Goal: Information Seeking & Learning: Find specific fact

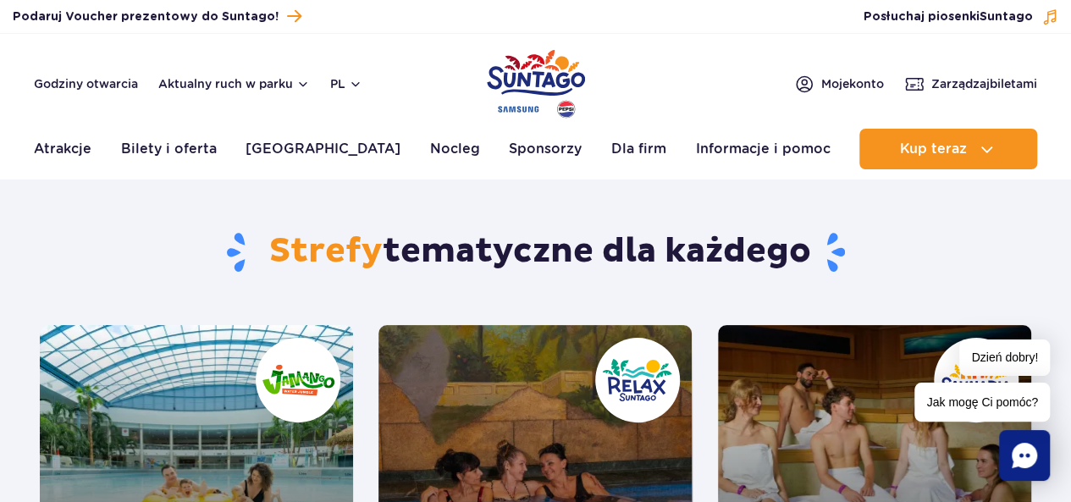
click at [1060, 236] on section "Strefy tematyczne dla każdego Jamango Moc wodnych wrażeń Nowość: Crocodile Isla…" at bounding box center [535, 414] width 1071 height 449
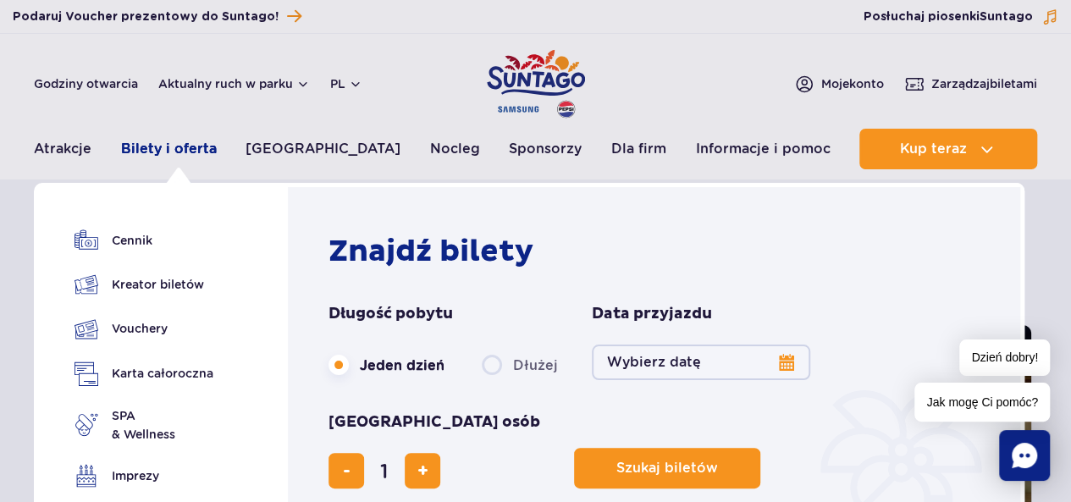
click at [165, 150] on link "Bilety i oferta" at bounding box center [169, 149] width 96 height 41
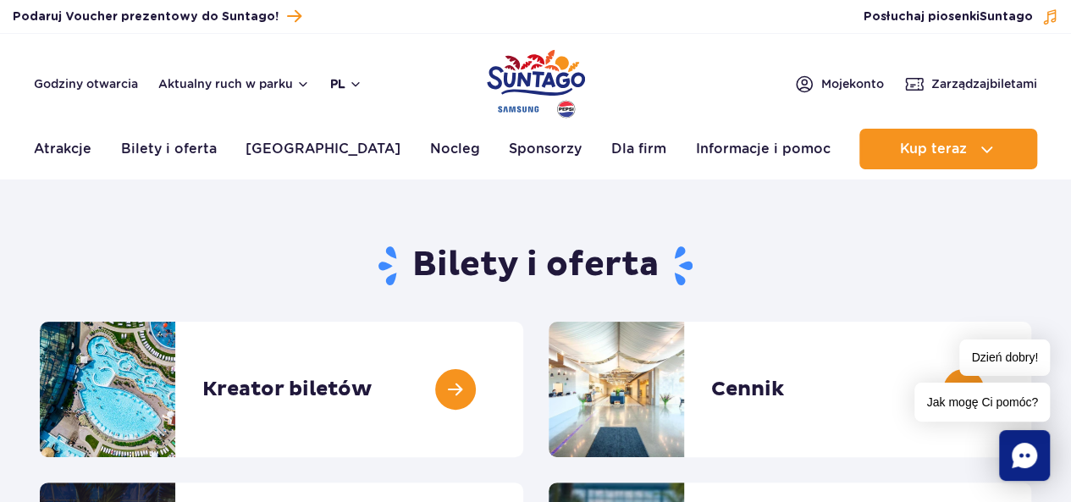
drag, startPoint x: 268, startPoint y: 84, endPoint x: 351, endPoint y: 78, distance: 83.2
click at [351, 78] on div "Godziny otwarcia Aktualny ruch w parku pl PL EN UA" at bounding box center [198, 84] width 329 height 20
click at [102, 89] on link "Godziny otwarcia" at bounding box center [86, 83] width 104 height 17
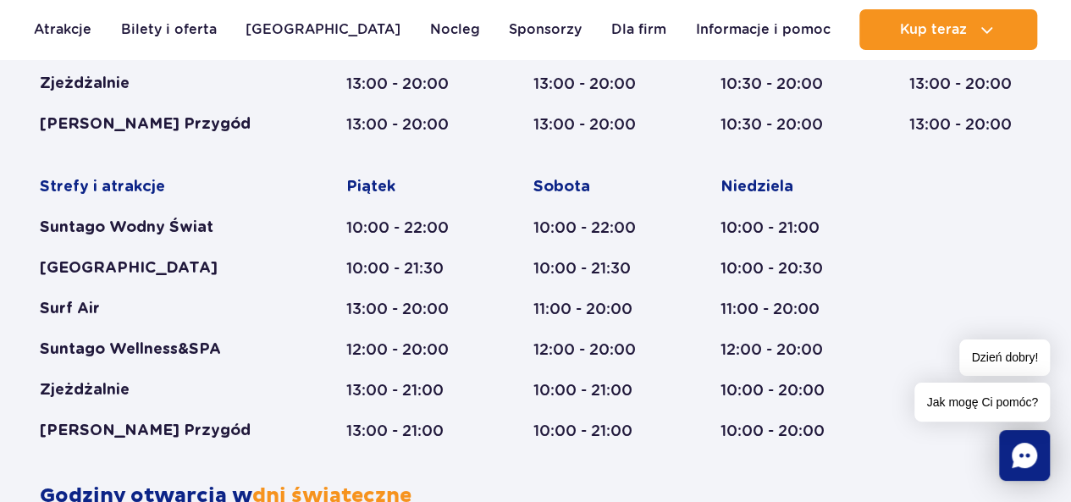
scroll to position [1061, 0]
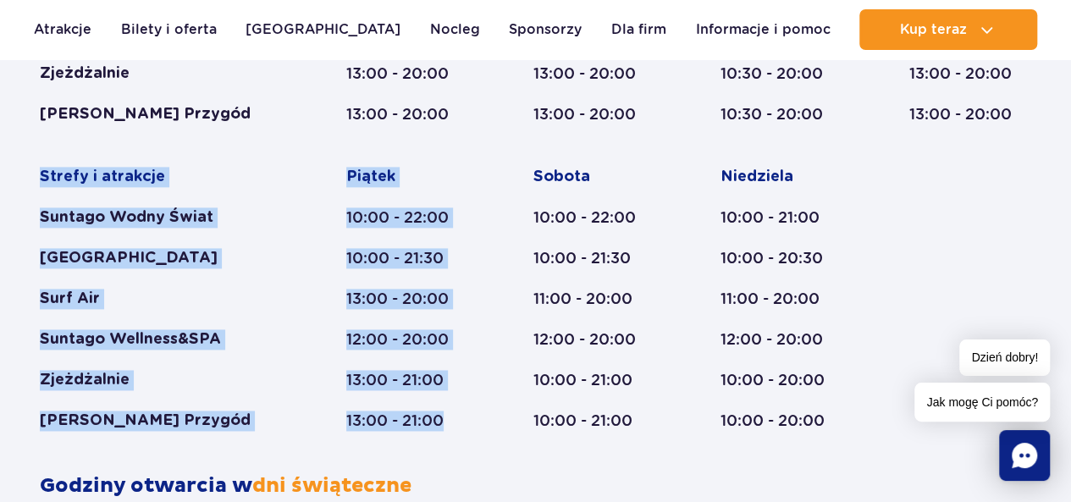
drag, startPoint x: 43, startPoint y: 174, endPoint x: 451, endPoint y: 431, distance: 481.9
click at [451, 431] on div "Styczeń - Grudzień Dni świąteczne Strefy i atrakcje Suntago Wodny Świat Crocodi…" at bounding box center [535, 141] width 1017 height 666
copy div "Strefy i atrakcje Suntago Wodny Świat Crocodile Island Surf Air Suntago Wellnes…"
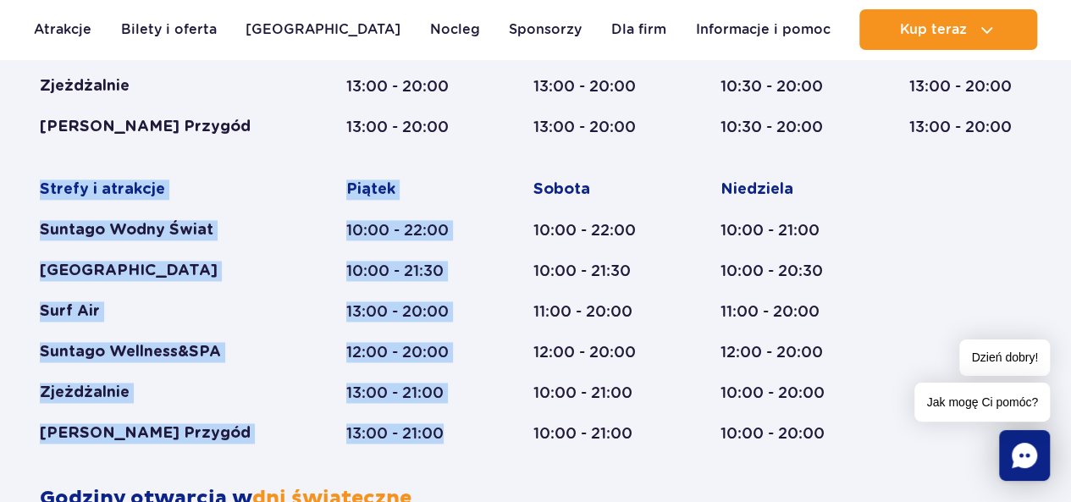
scroll to position [1146, 0]
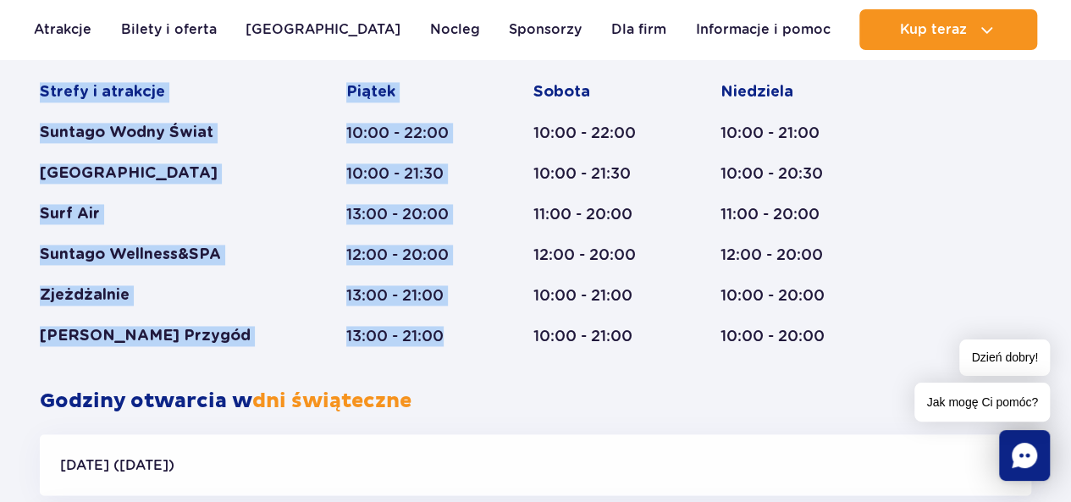
click at [473, 326] on div "Strefy i atrakcje Suntago Wodny Świat Crocodile Island Surf Air Suntago Wellnes…" at bounding box center [536, 61] width 992 height 571
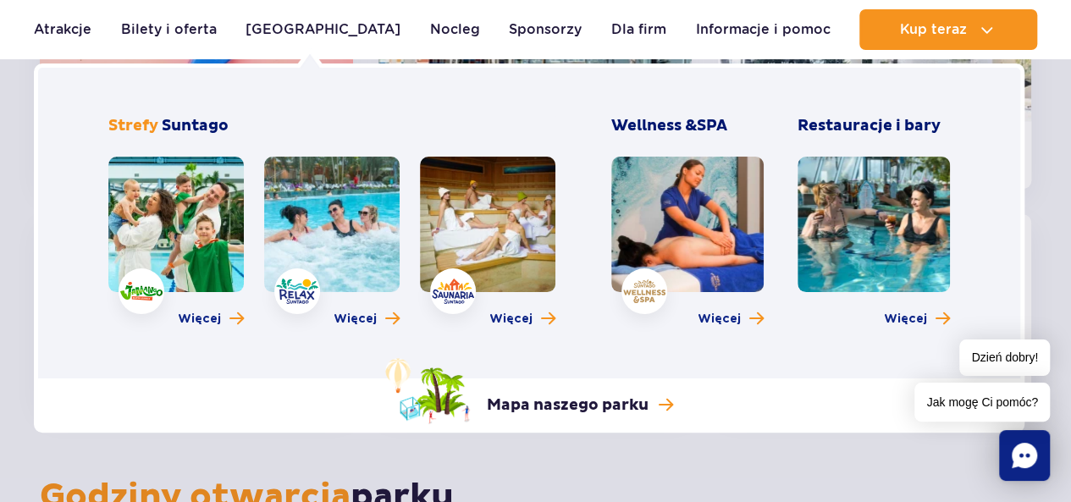
scroll to position [214, 0]
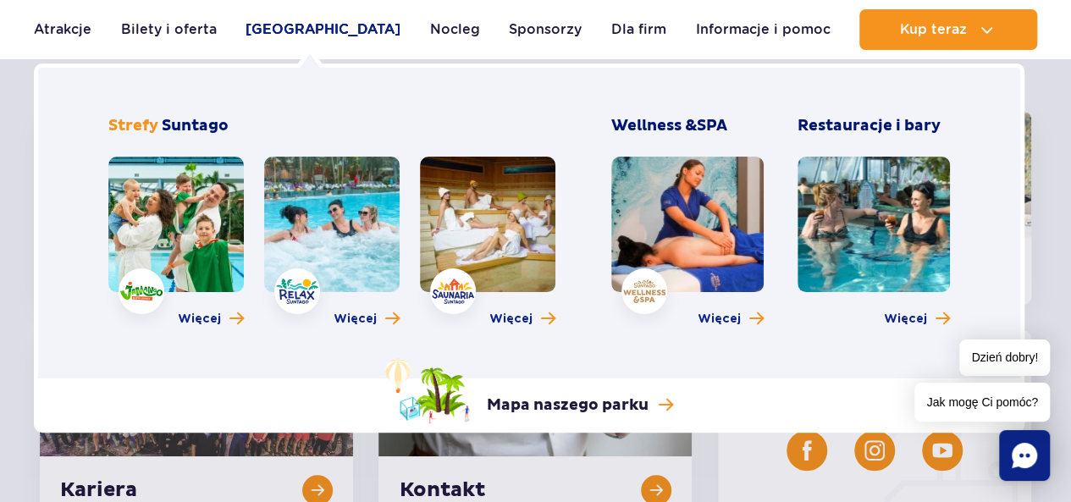
click at [322, 35] on link "[GEOGRAPHIC_DATA]" at bounding box center [323, 29] width 155 height 41
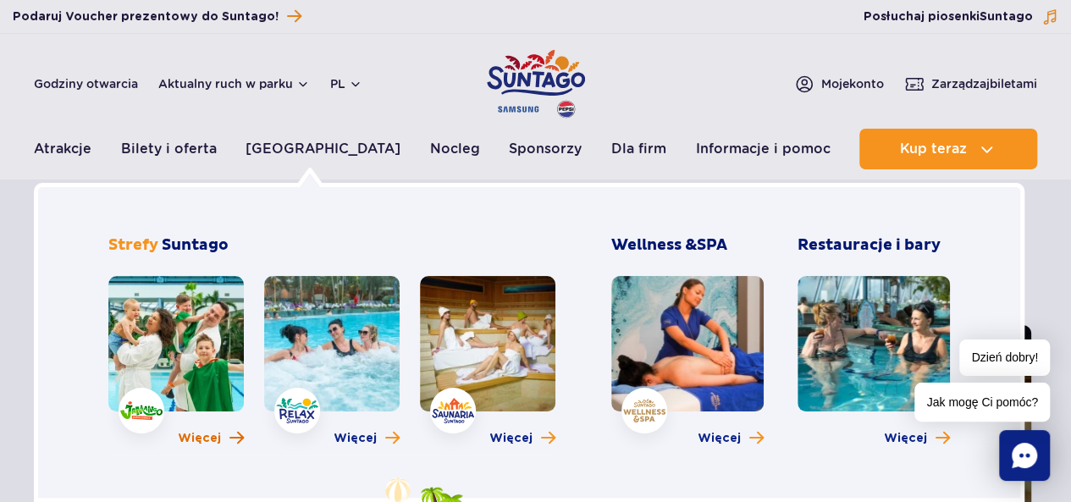
click at [210, 437] on span "Więcej" at bounding box center [199, 438] width 43 height 17
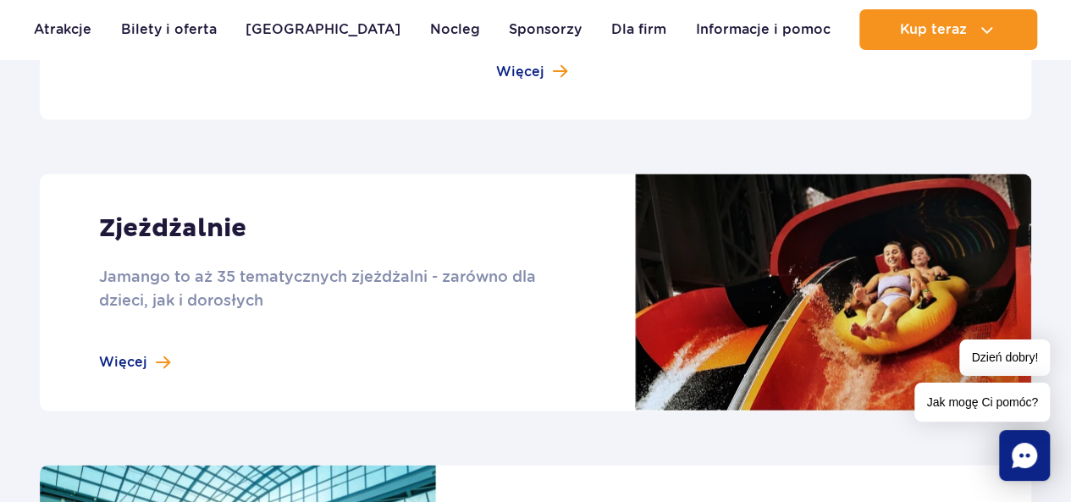
scroll to position [1524, 0]
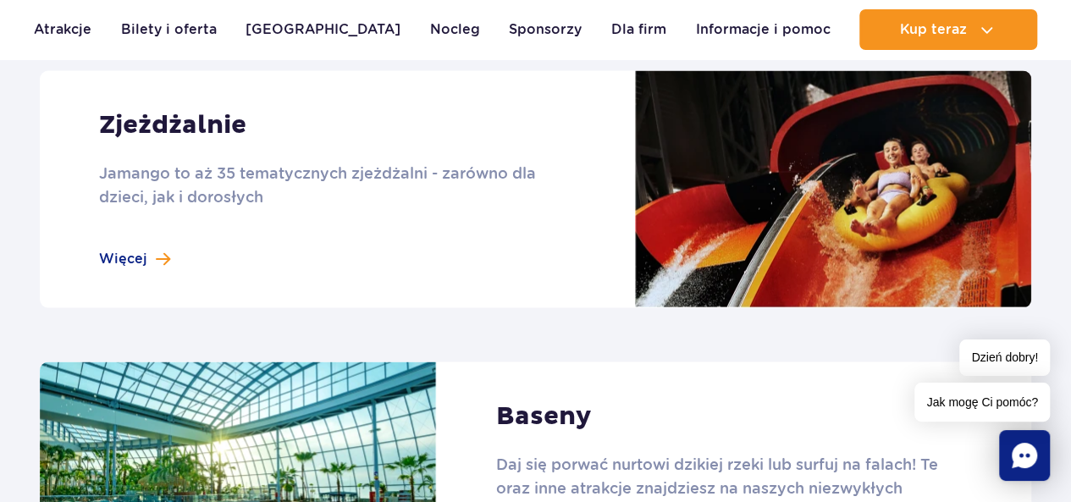
click at [132, 257] on link at bounding box center [536, 188] width 992 height 237
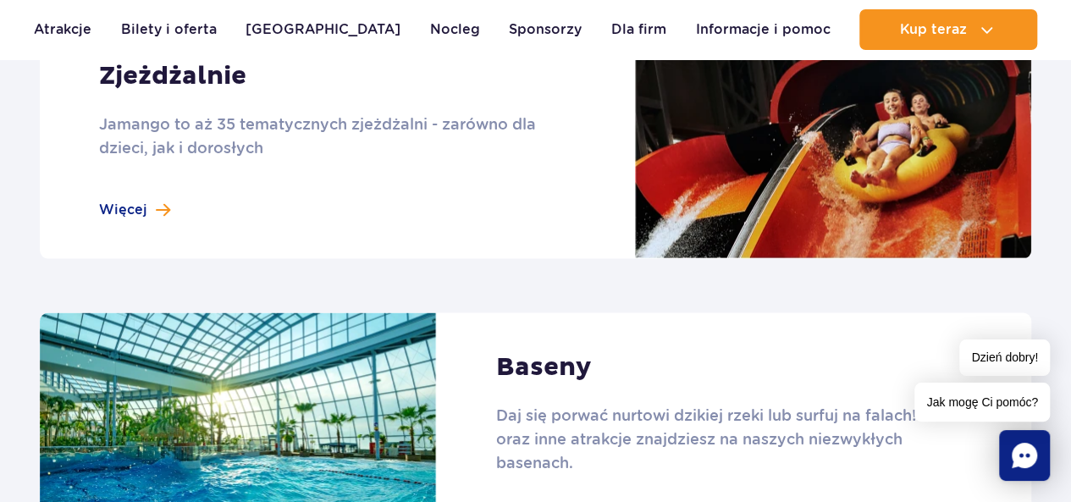
scroll to position [1694, 0]
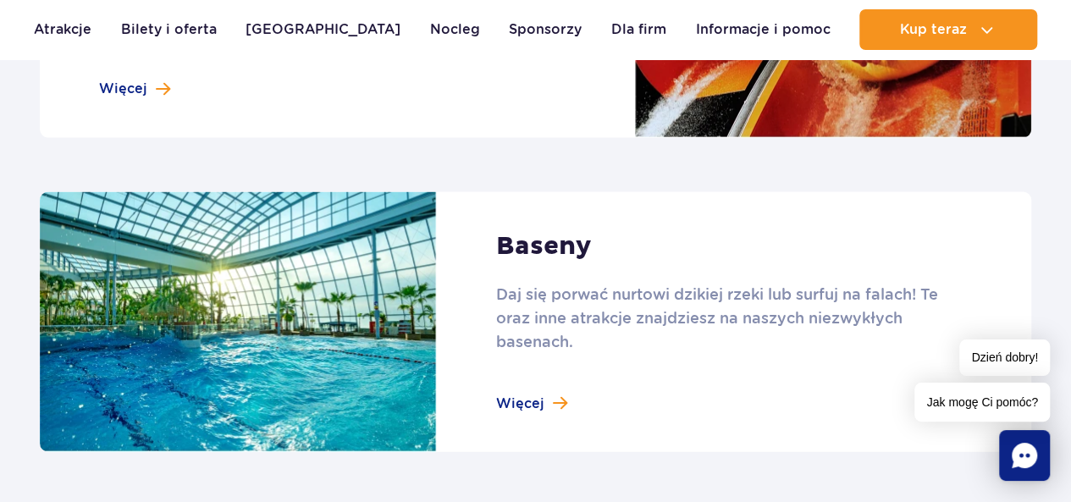
click at [527, 406] on link at bounding box center [536, 322] width 992 height 261
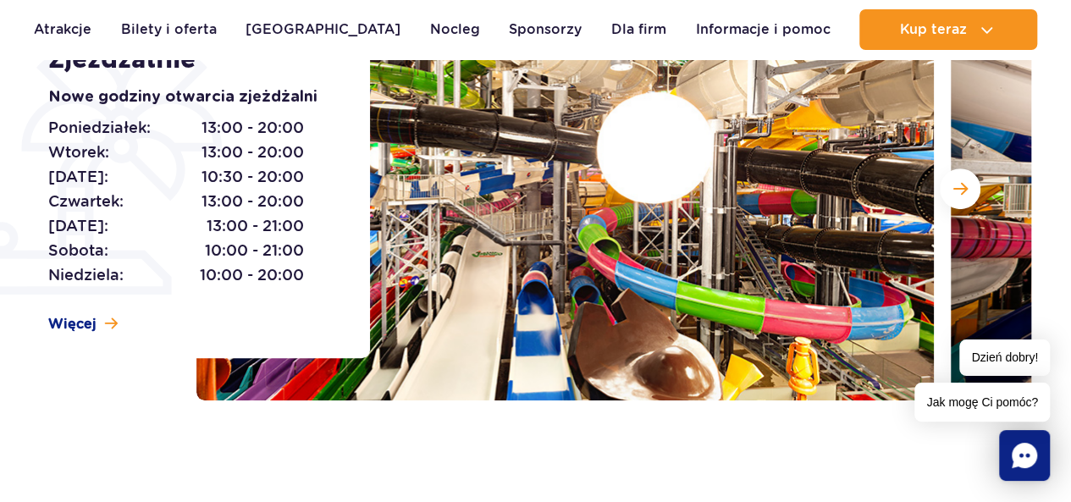
scroll to position [85, 0]
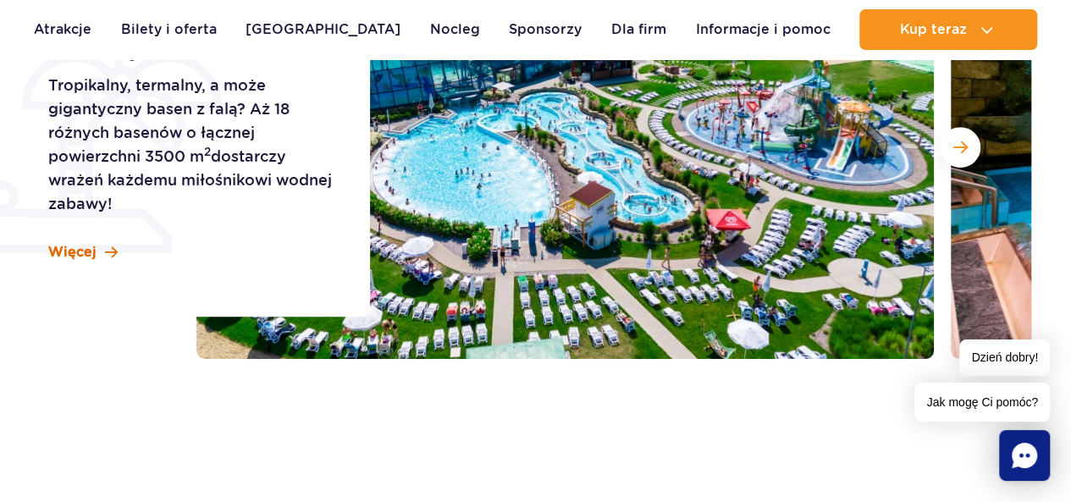
click at [91, 250] on span "Więcej" at bounding box center [72, 252] width 48 height 19
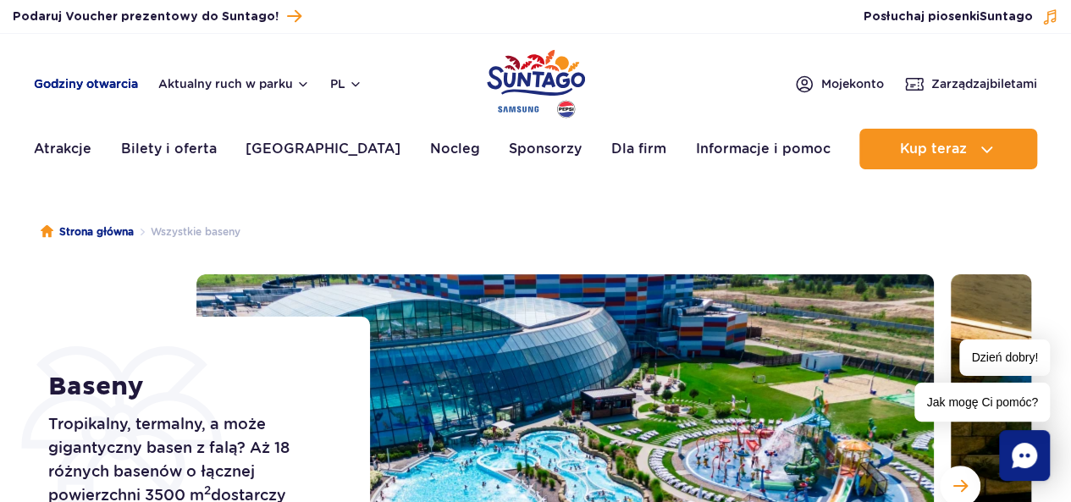
click at [76, 80] on link "Godziny otwarcia" at bounding box center [86, 83] width 104 height 17
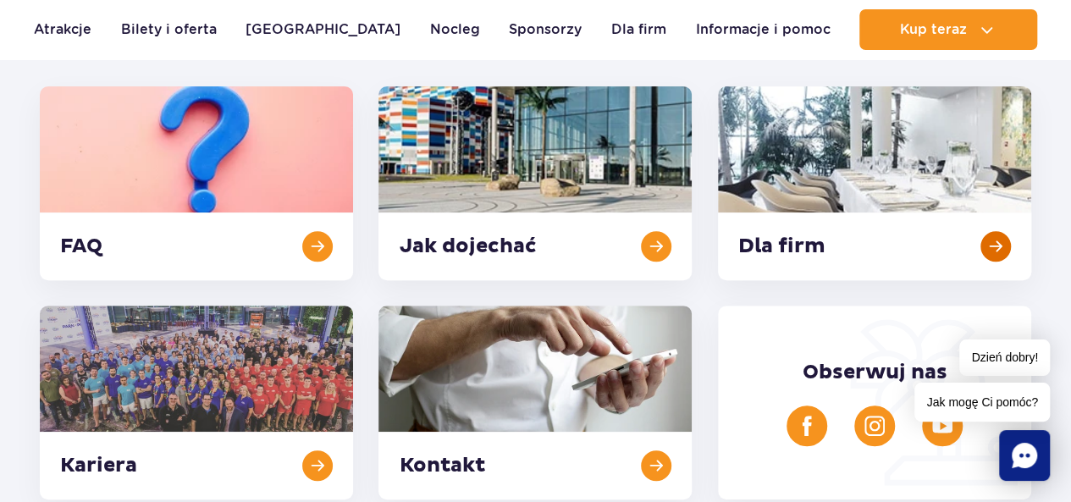
scroll to position [423, 0]
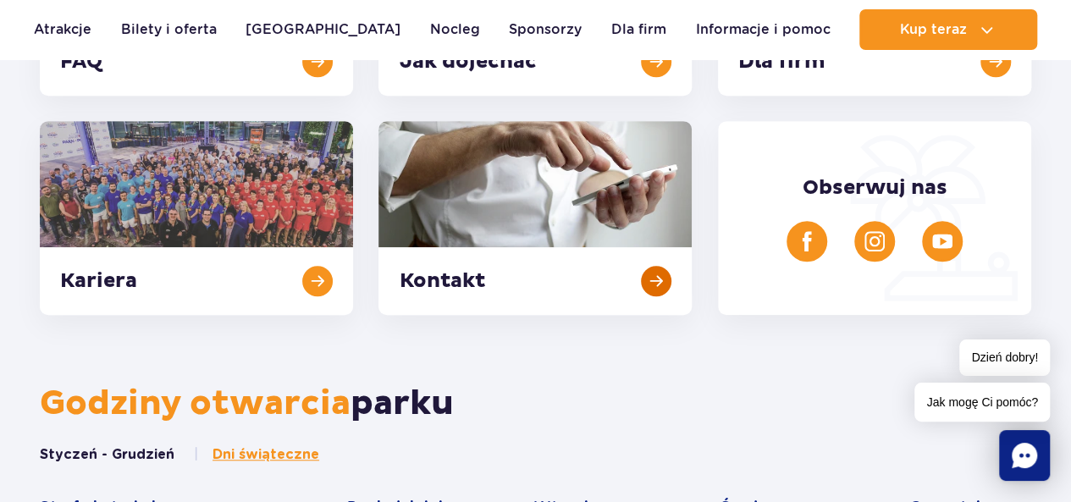
click at [457, 281] on link at bounding box center [535, 218] width 313 height 194
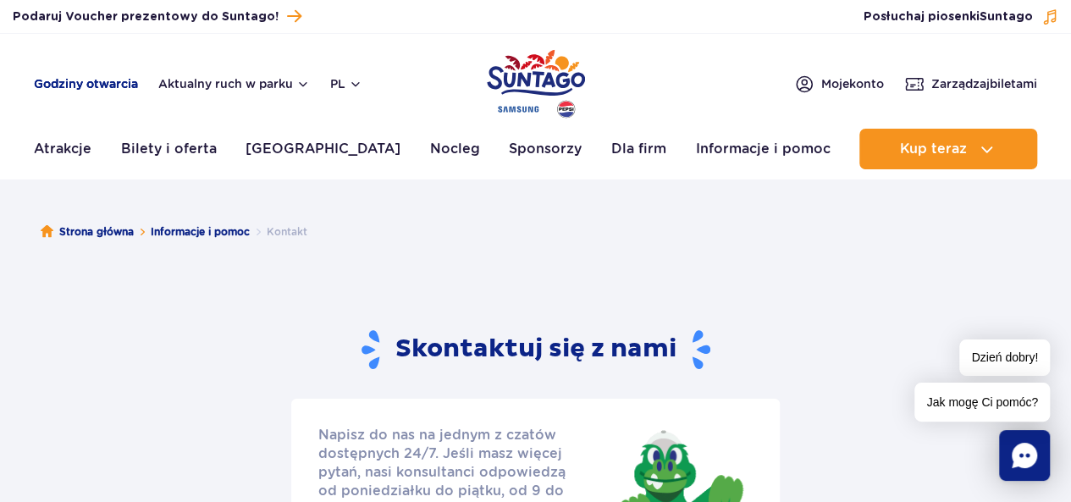
click at [75, 87] on link "Godziny otwarcia" at bounding box center [86, 83] width 104 height 17
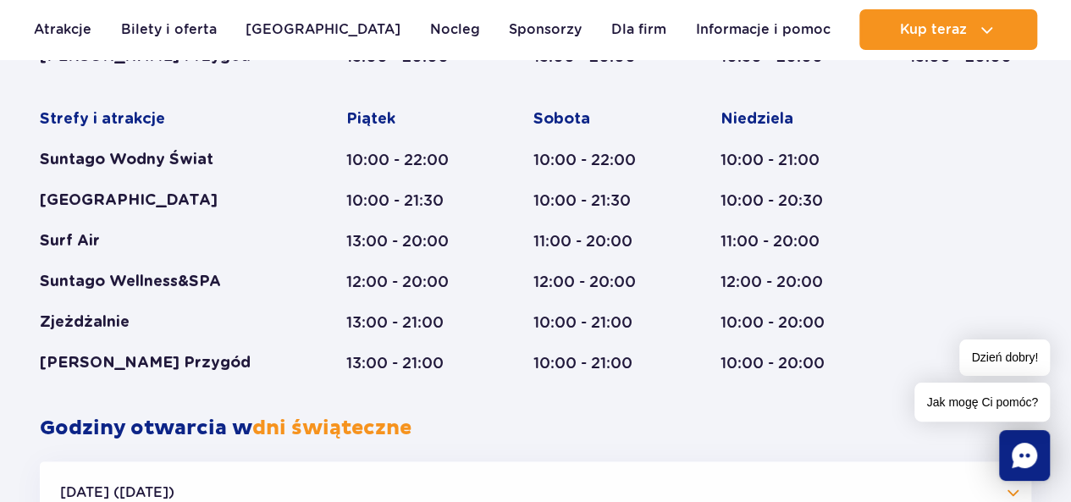
scroll to position [1123, 0]
